Goal: Communication & Community: Answer question/provide support

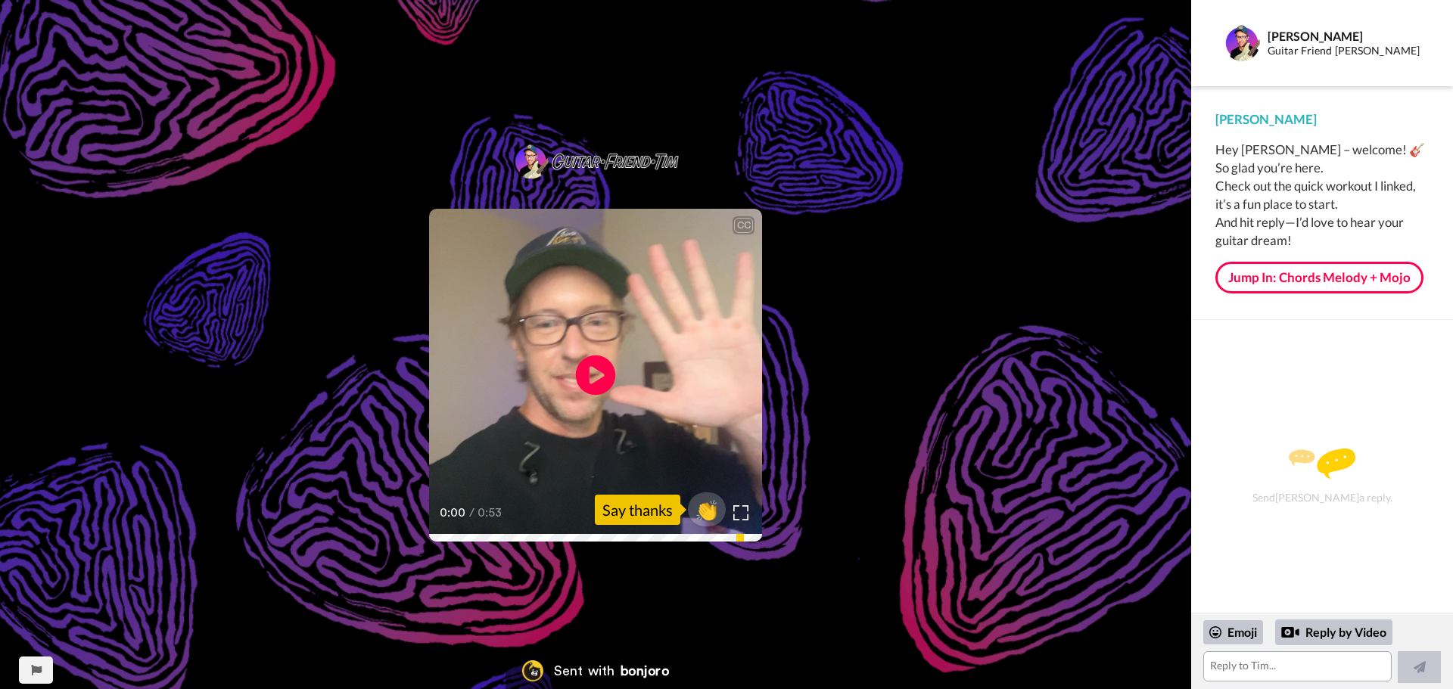
click at [598, 377] on icon "Play/Pause" at bounding box center [596, 376] width 40 height 72
click at [591, 370] on icon "Play/Pause" at bounding box center [596, 376] width 40 height 72
click at [552, 399] on video at bounding box center [595, 375] width 333 height 333
click at [1330, 633] on div "Reply by Video" at bounding box center [1333, 633] width 117 height 26
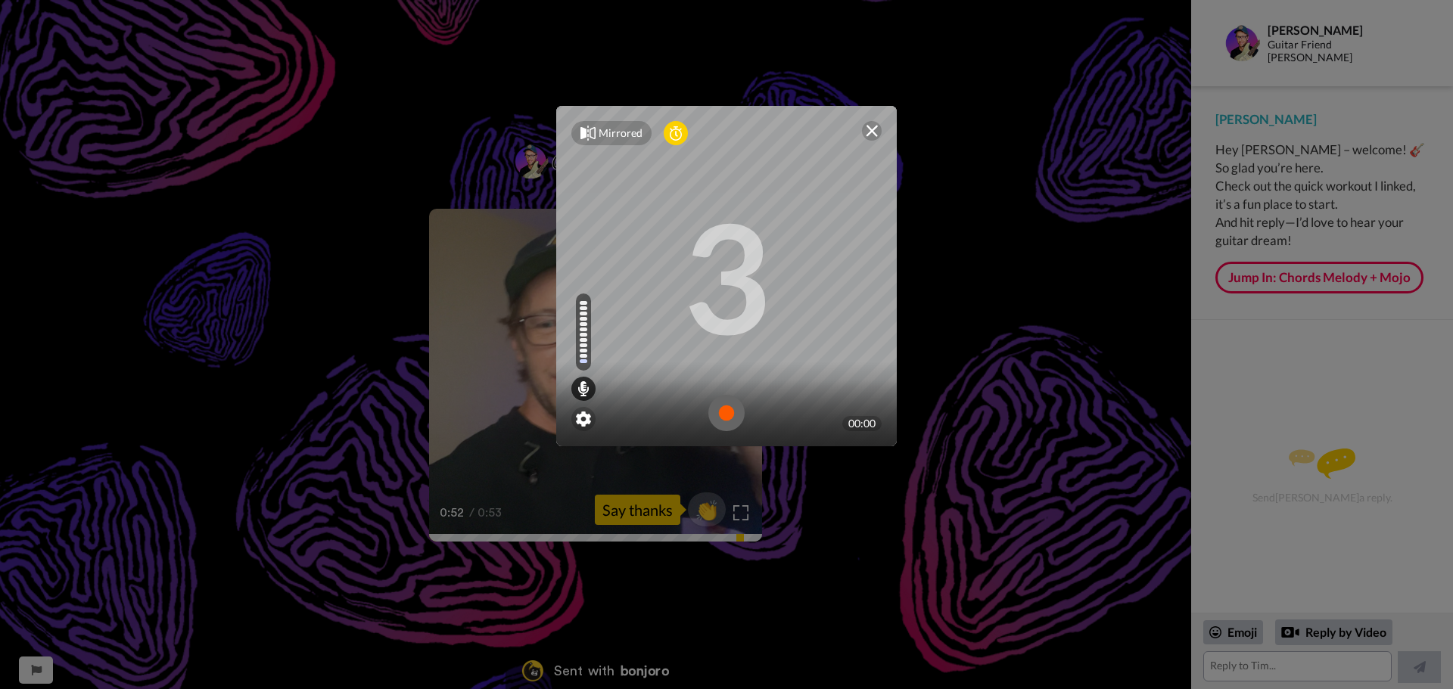
click at [717, 419] on img at bounding box center [726, 413] width 36 height 36
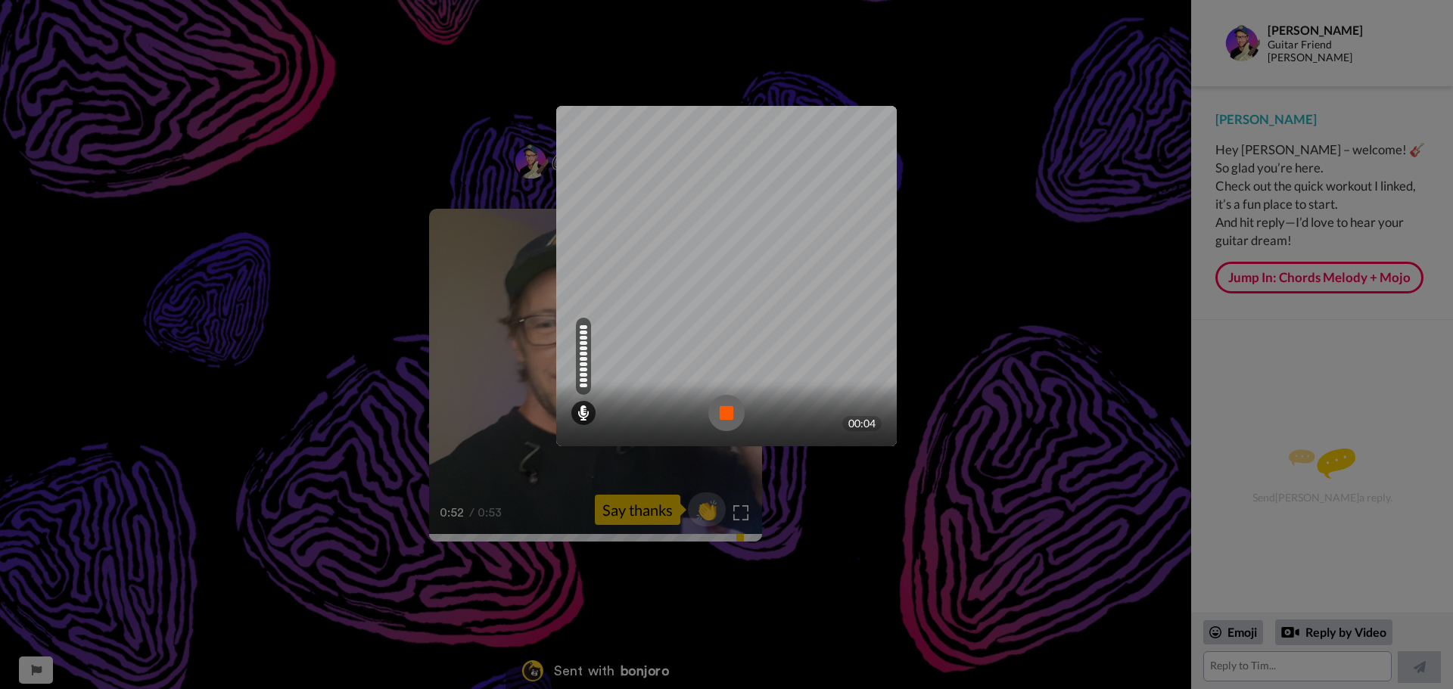
click at [717, 418] on img at bounding box center [726, 413] width 36 height 36
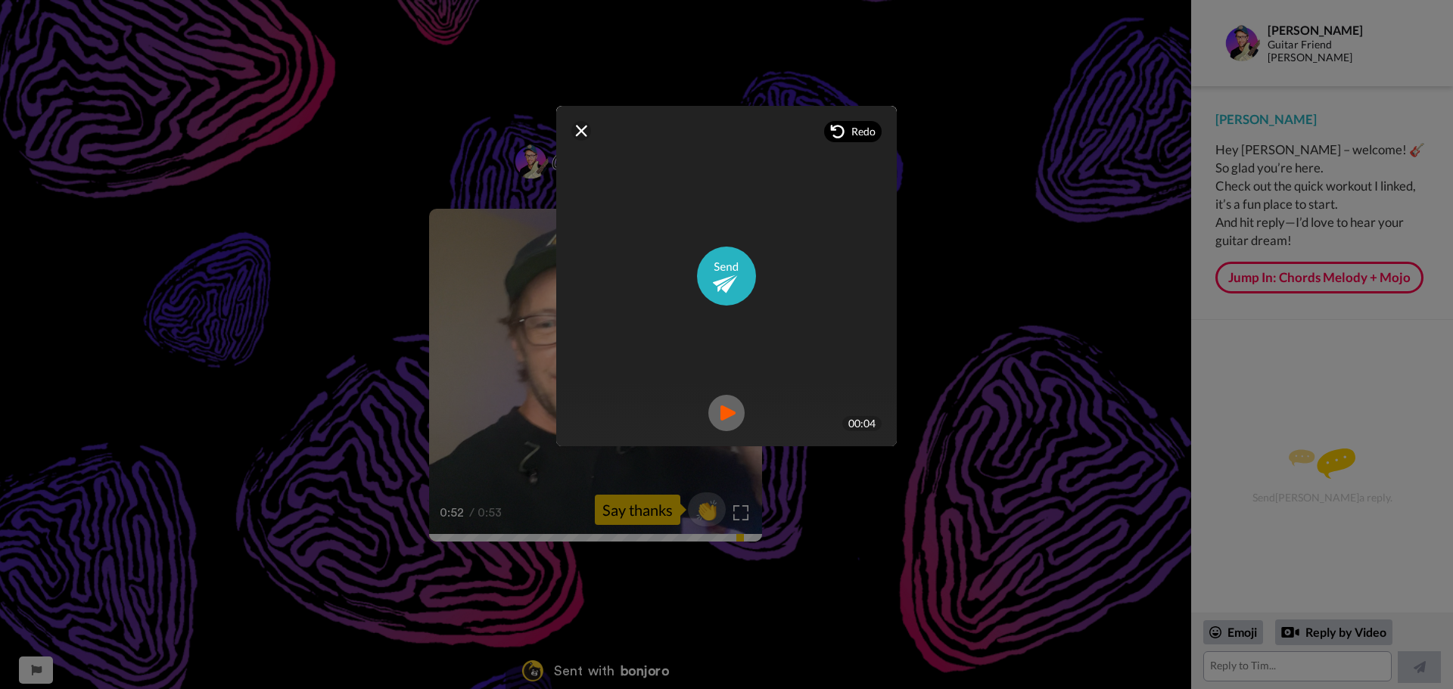
click at [845, 132] on div "Redo" at bounding box center [853, 131] width 58 height 21
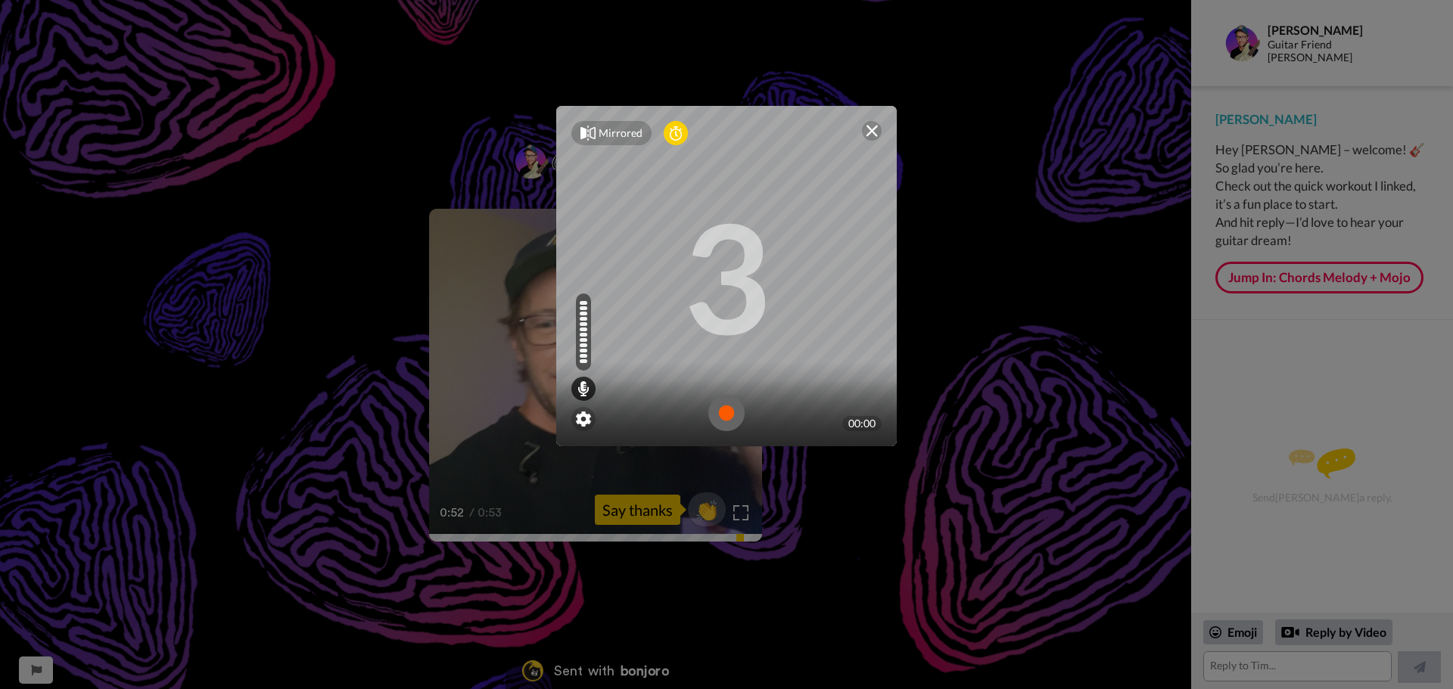
click at [722, 409] on img at bounding box center [726, 413] width 36 height 36
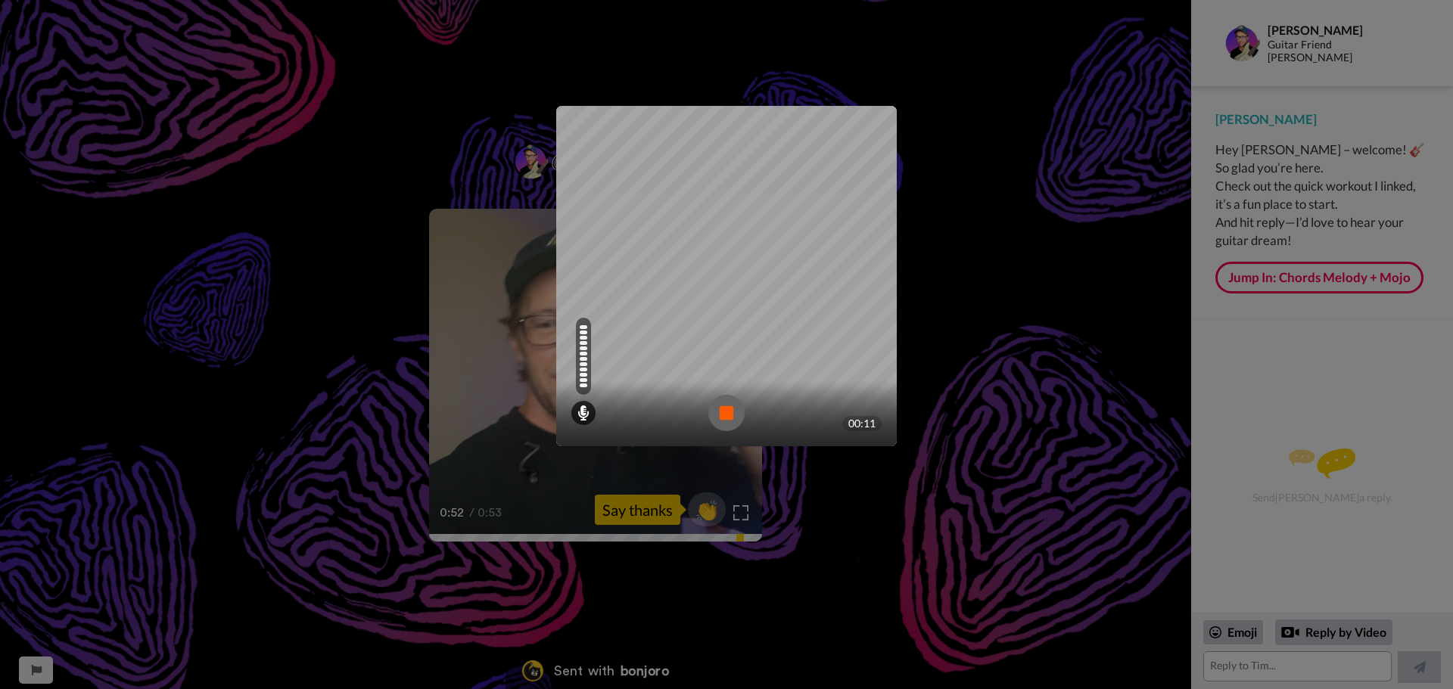
click at [730, 409] on img at bounding box center [726, 413] width 36 height 36
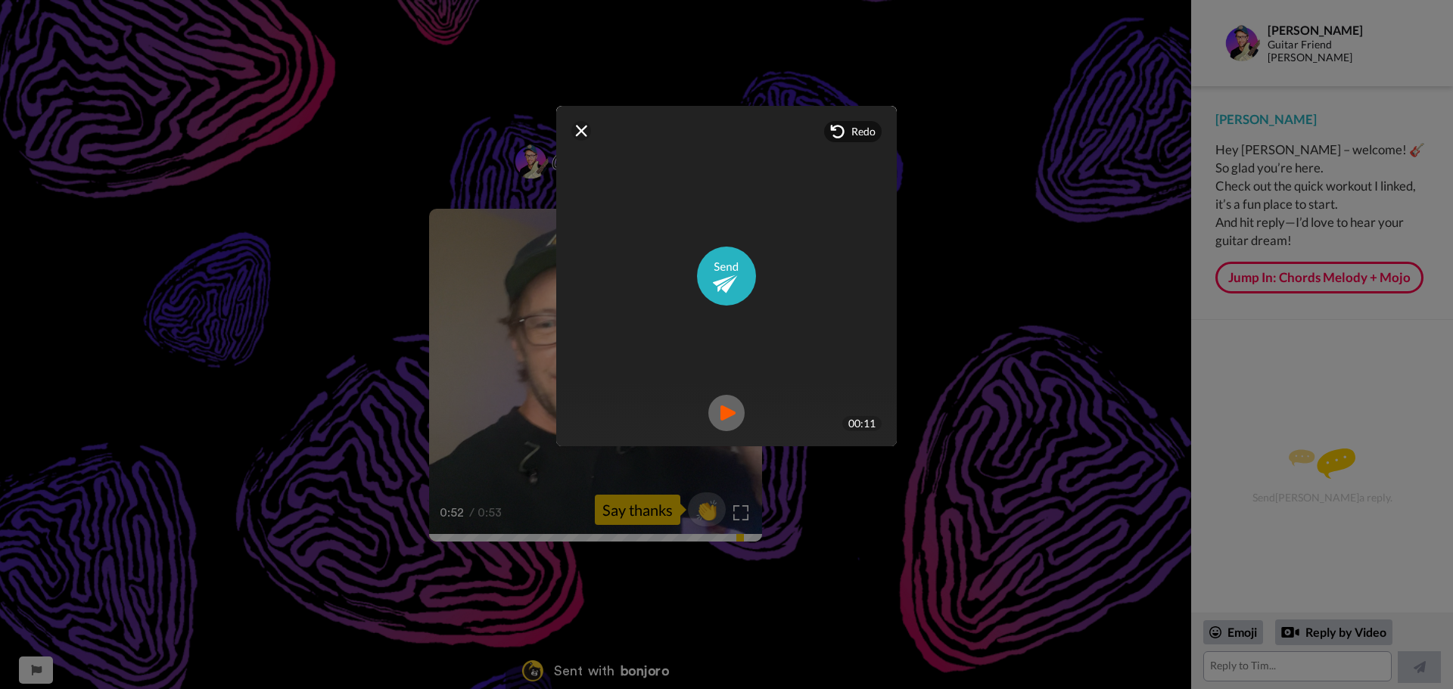
click at [718, 417] on img at bounding box center [726, 413] width 36 height 36
click at [720, 415] on img at bounding box center [726, 413] width 36 height 36
click at [852, 130] on span "Redo" at bounding box center [863, 131] width 24 height 15
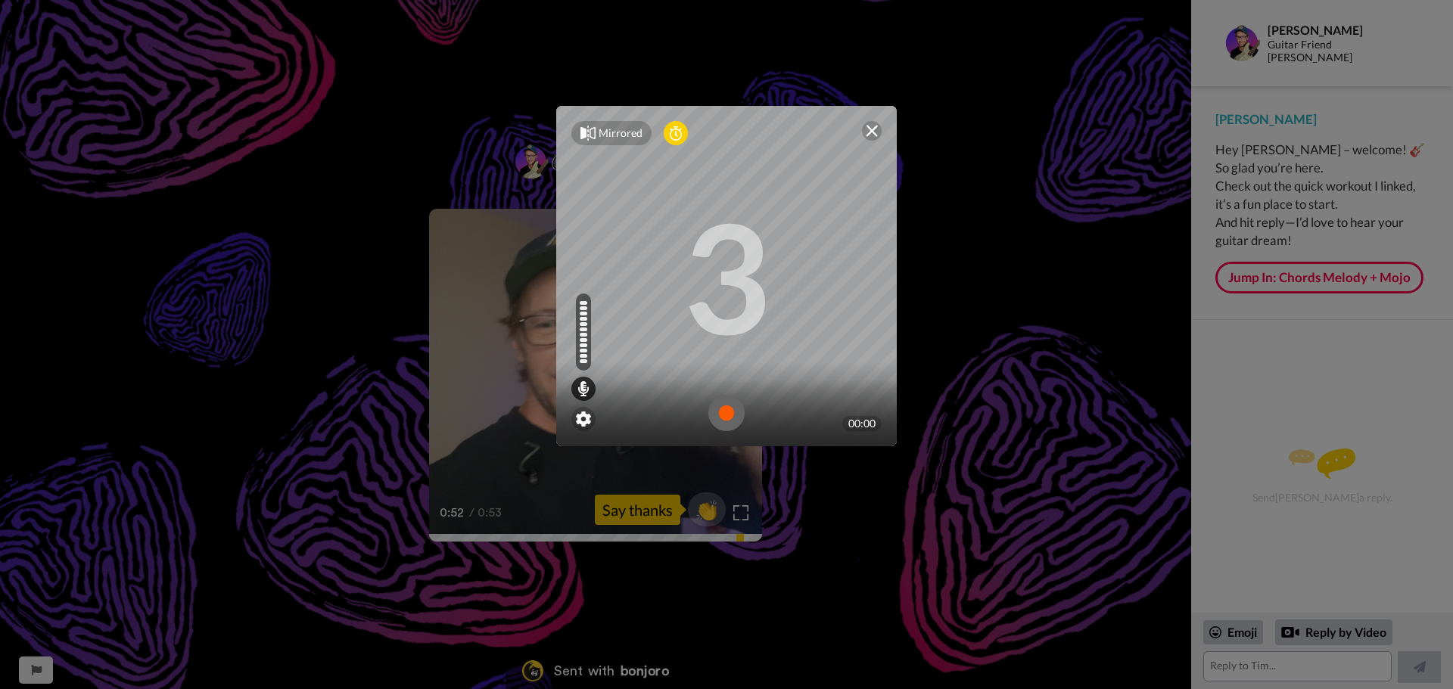
click at [724, 419] on img at bounding box center [726, 413] width 36 height 36
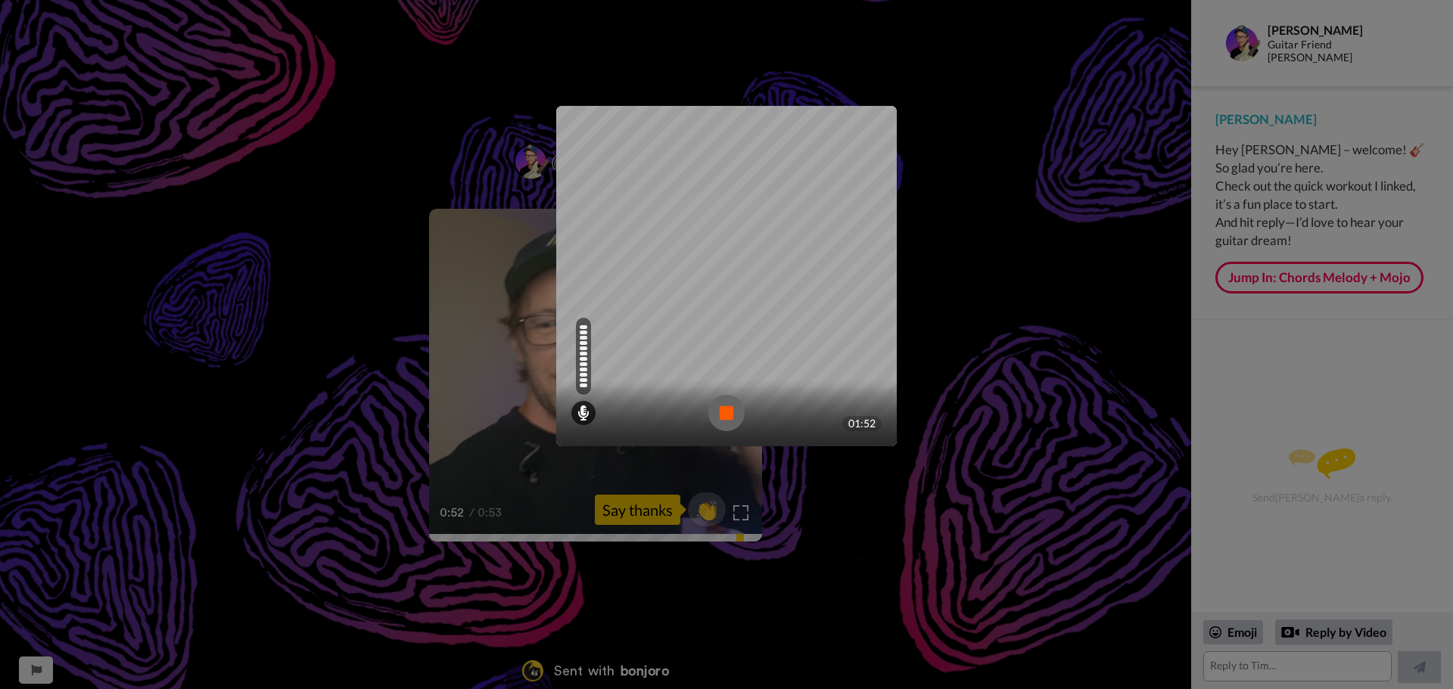
click at [717, 411] on img at bounding box center [726, 413] width 36 height 36
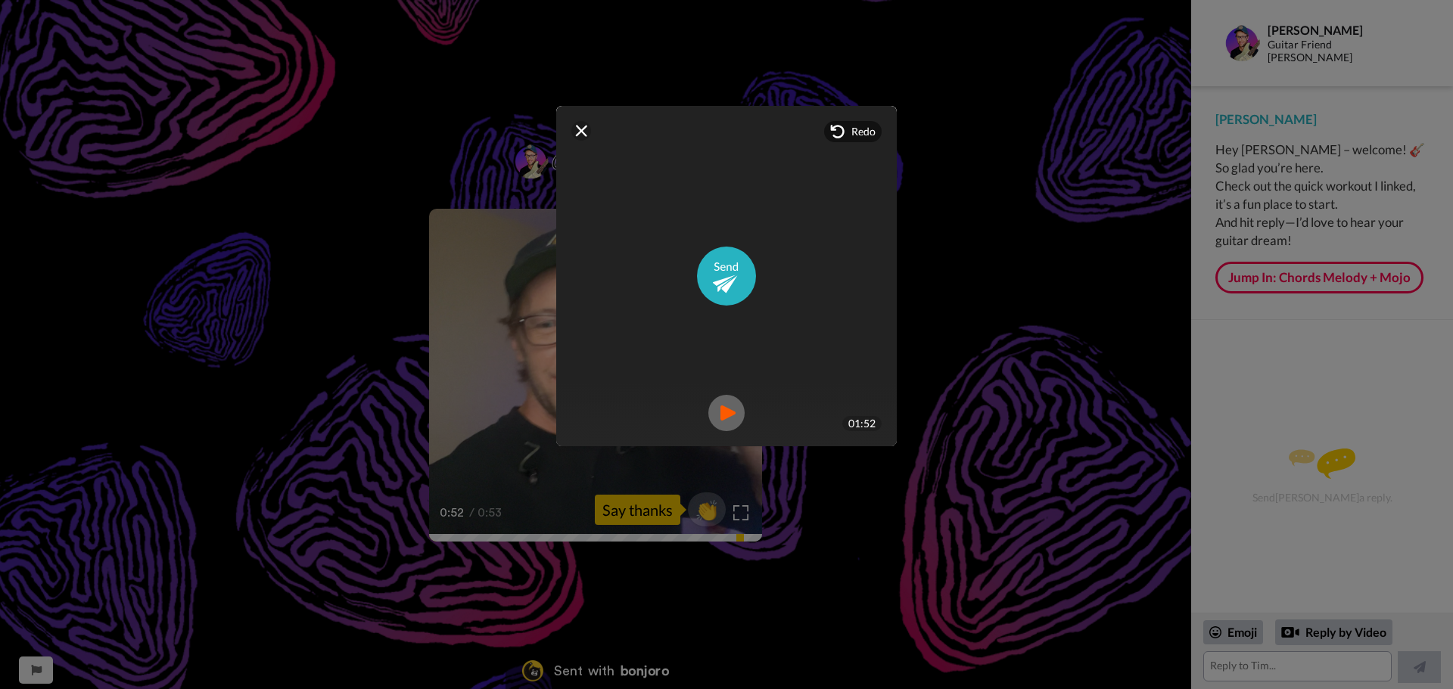
click at [723, 409] on img at bounding box center [726, 413] width 36 height 36
click at [719, 272] on img at bounding box center [726, 276] width 59 height 59
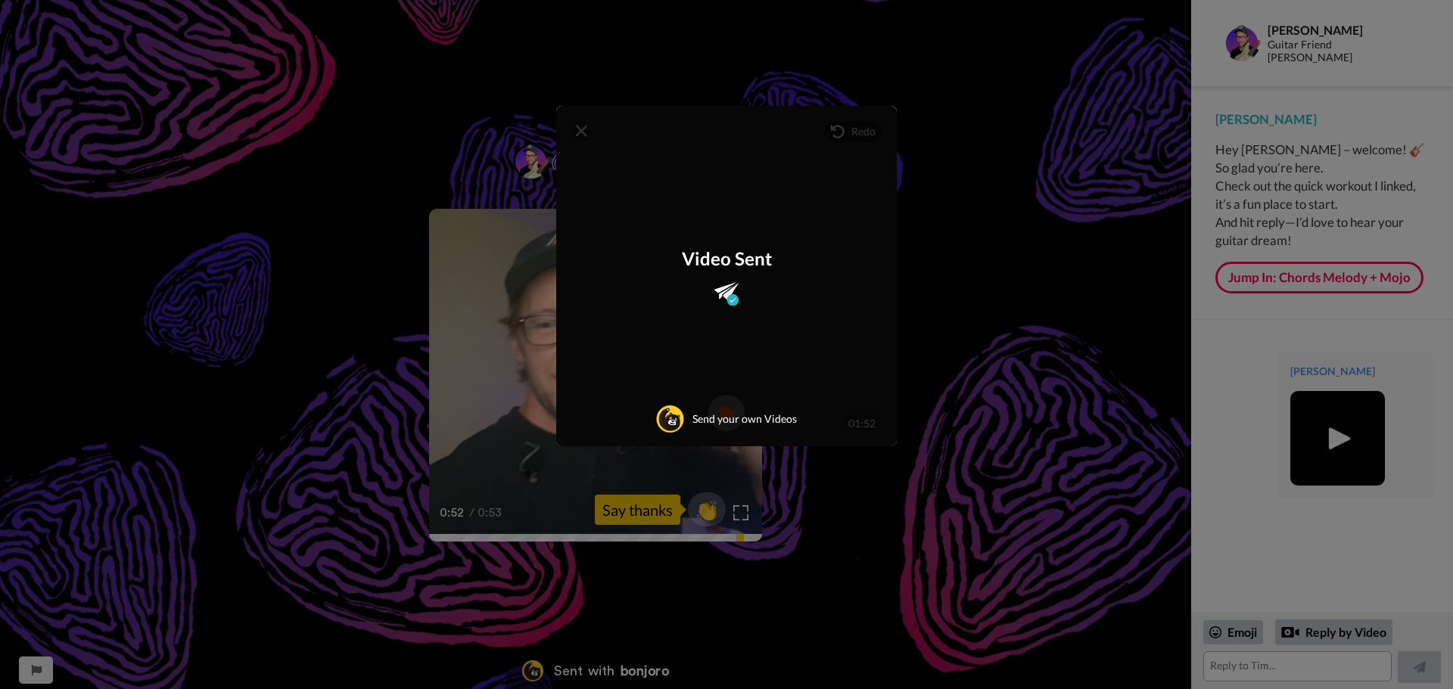
click at [1062, 269] on div "Mirrored Redo 3 01:52 Video Sent Send your own Videos" at bounding box center [726, 344] width 1453 height 689
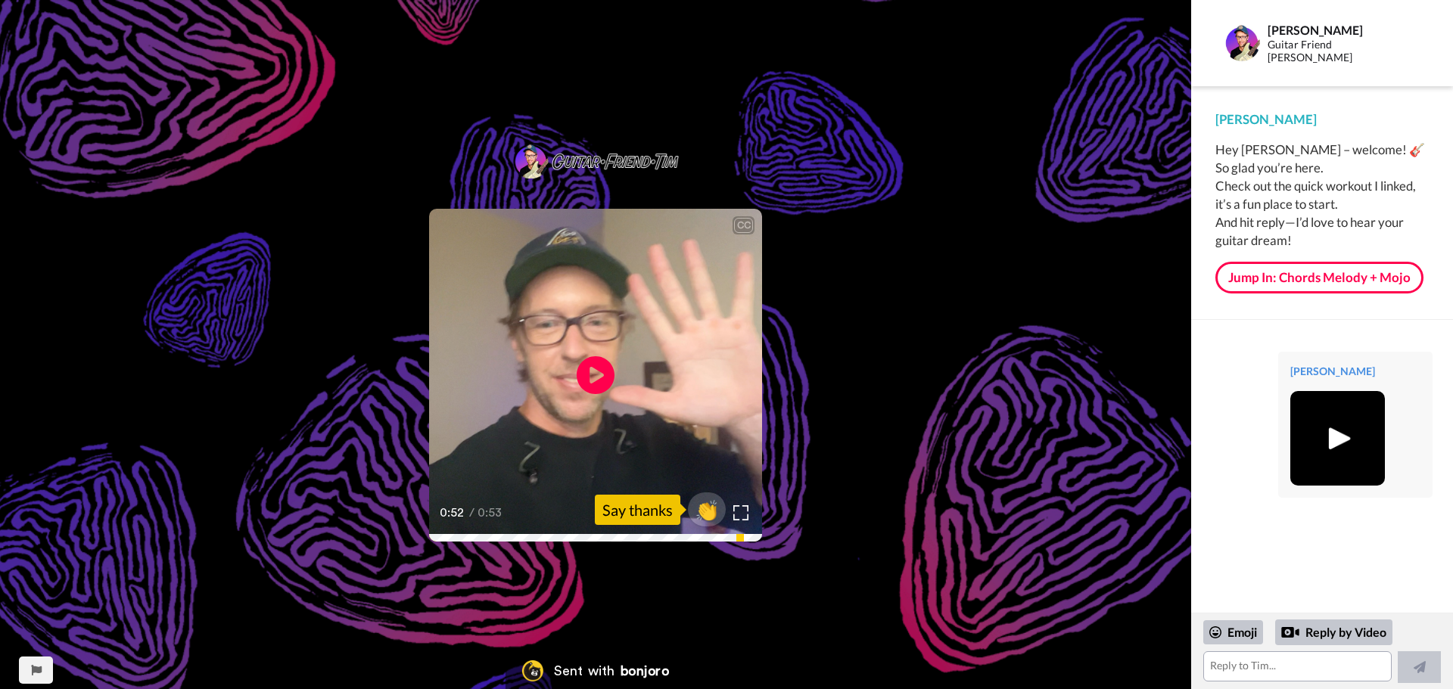
click at [1293, 44] on div "Guitar Friend [PERSON_NAME]" at bounding box center [1340, 52] width 145 height 26
click at [1325, 282] on link "Jump In: Chords Melody + Mojo" at bounding box center [1319, 278] width 208 height 32
click at [1330, 433] on img at bounding box center [1338, 439] width 42 height 42
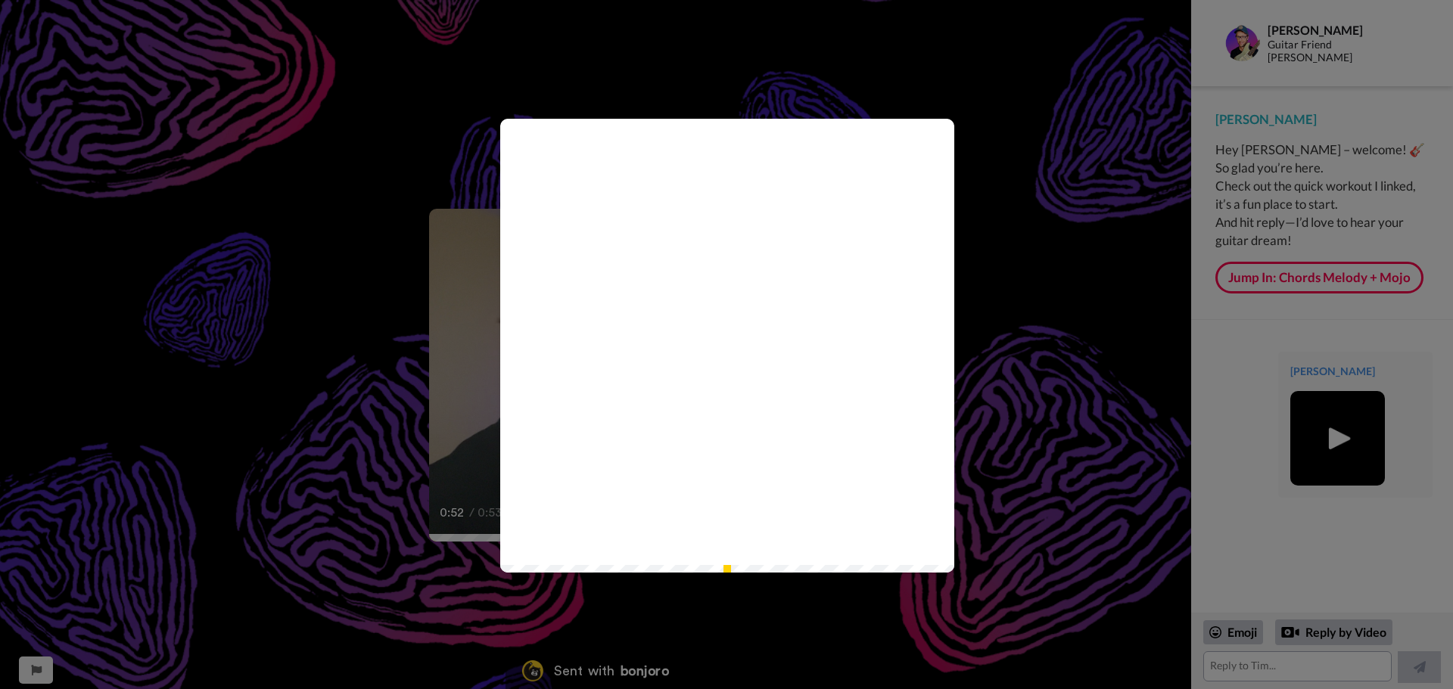
click at [724, 355] on icon at bounding box center [728, 345] width 40 height 40
click at [1129, 270] on div "Play/Pause 1:52 / 1:52" at bounding box center [726, 344] width 1453 height 689
